Goal: Transaction & Acquisition: Purchase product/service

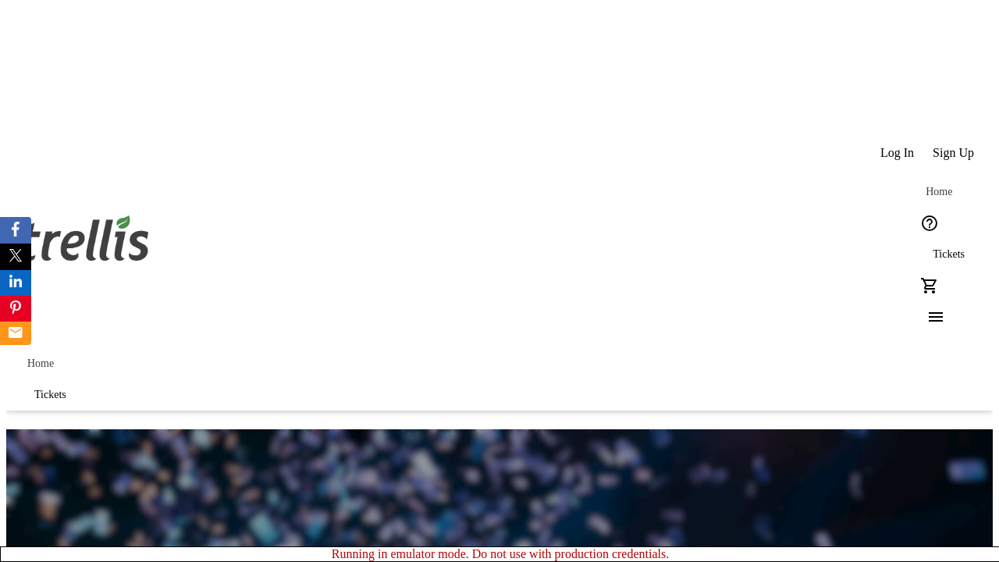
click at [954, 146] on span "Sign Up" at bounding box center [952, 153] width 41 height 14
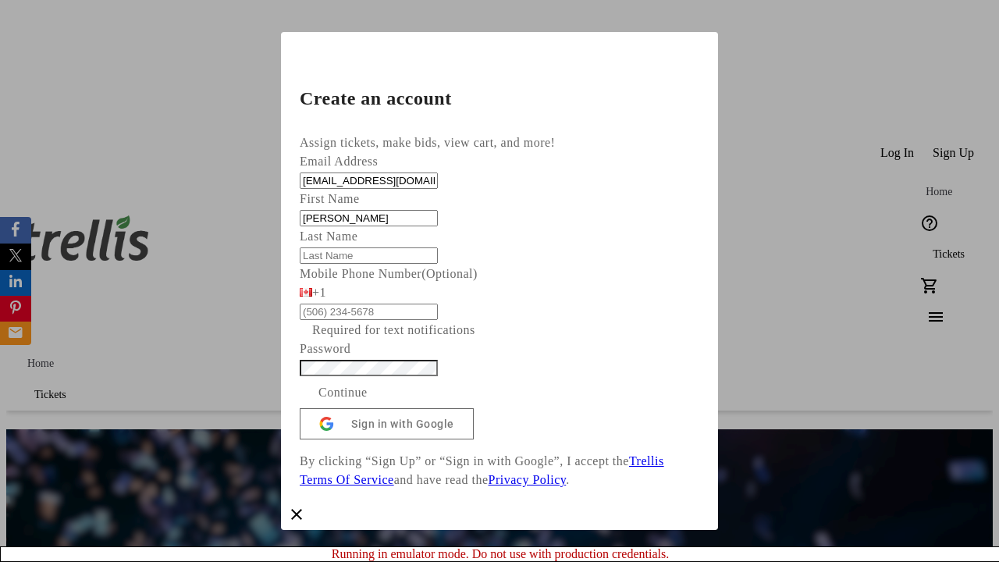
type input "[PERSON_NAME]"
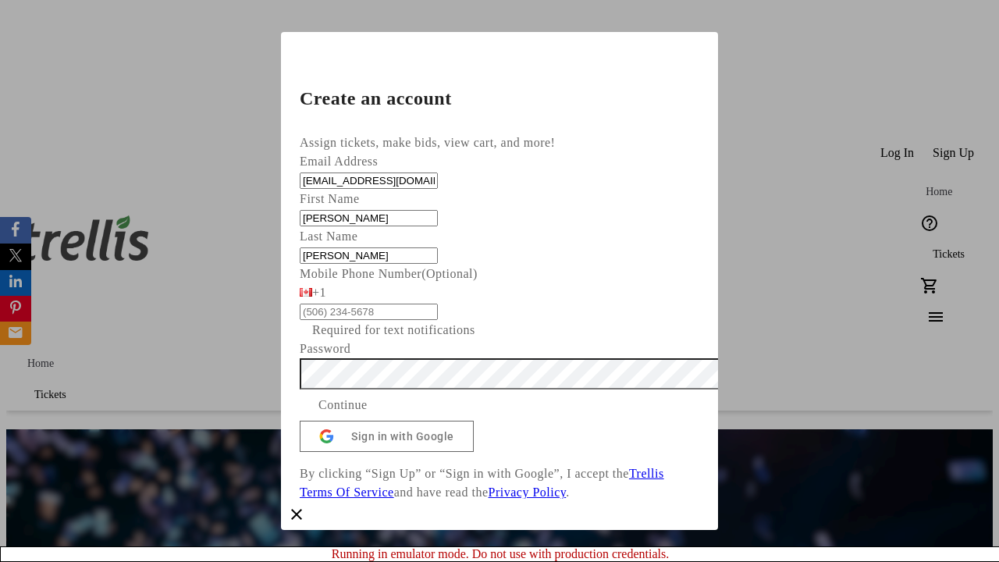
click at [367, 414] on span "Continue" at bounding box center [342, 405] width 49 height 19
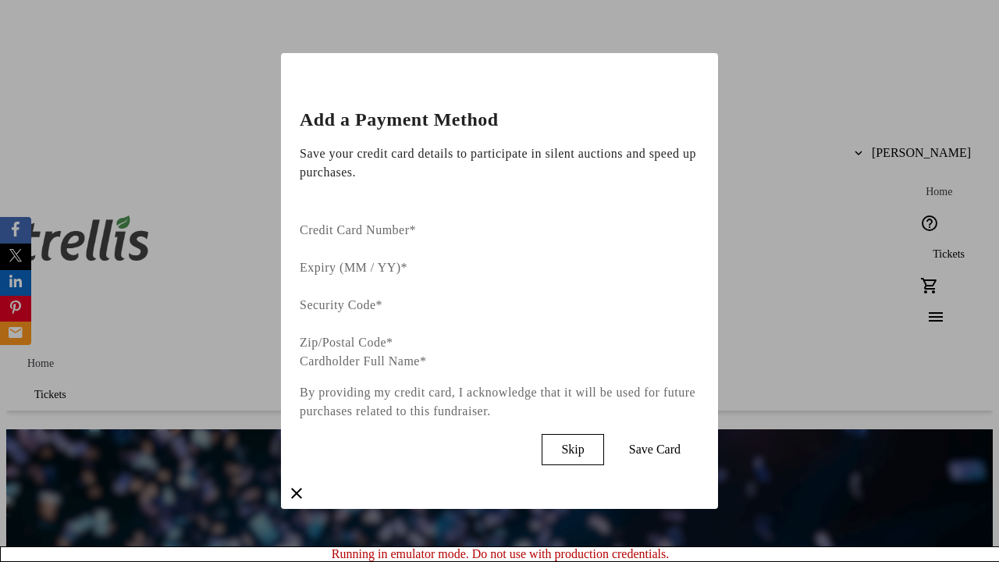
click at [584, 442] on span "Skip" at bounding box center [572, 449] width 23 height 14
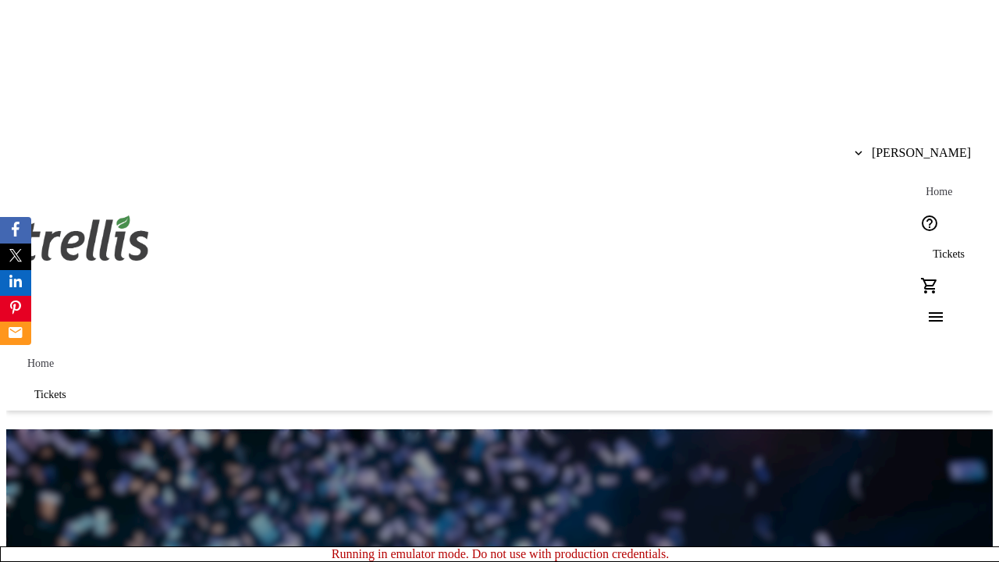
click at [932, 248] on span "Tickets" at bounding box center [948, 254] width 32 height 12
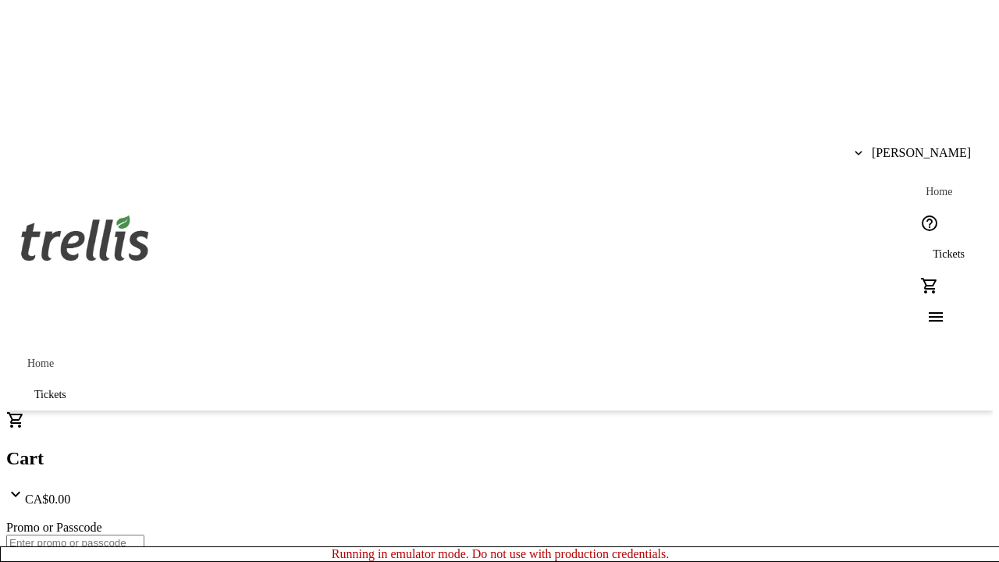
type input "1"
